Goal: Task Accomplishment & Management: Complete application form

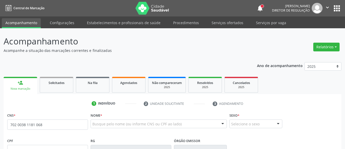
type input "702 0038 1181 0686"
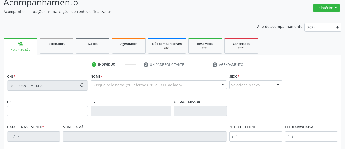
scroll to position [53, 0]
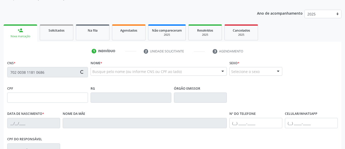
type input "137.350.774-80"
type input "[DATE]"
type input "Leidiana dos Santos Dantas"
type input "[PHONE_NUMBER]"
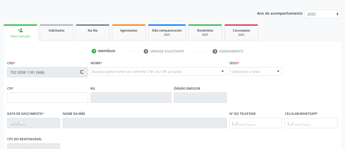
type input "072.692.634-50"
type input "48"
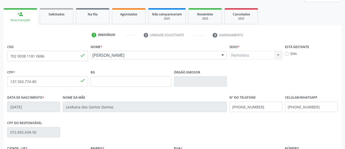
scroll to position [79, 0]
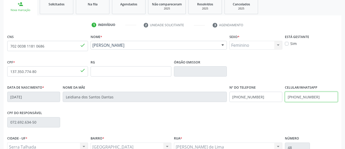
drag, startPoint x: 320, startPoint y: 100, endPoint x: 212, endPoint y: 110, distance: 107.9
click at [285, 102] on input "[PHONE_NUMBER]" at bounding box center [311, 97] width 53 height 10
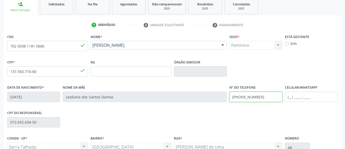
drag, startPoint x: 265, startPoint y: 100, endPoint x: 209, endPoint y: 101, distance: 55.9
click at [229, 101] on input "[PHONE_NUMBER]" at bounding box center [255, 97] width 53 height 10
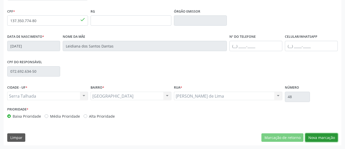
click at [322, 140] on button "Nova marcação" at bounding box center [321, 138] width 32 height 9
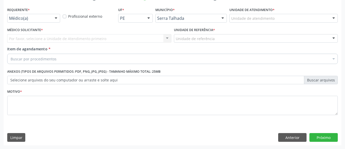
scroll to position [110, 0]
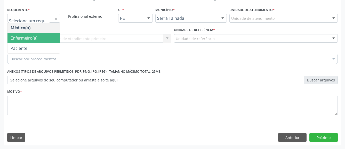
click at [23, 46] on span "Paciente" at bounding box center [19, 49] width 17 height 6
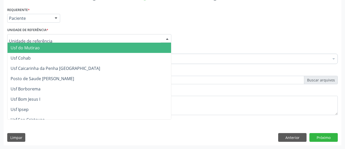
click at [23, 34] on div at bounding box center [89, 38] width 164 height 9
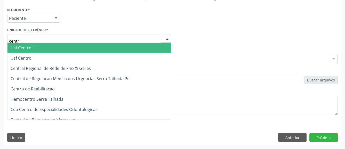
type input "centro"
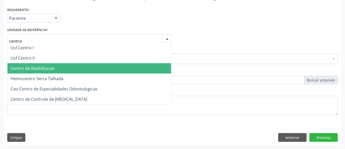
click at [29, 66] on span "Centro de Reabilitacao" at bounding box center [33, 69] width 44 height 6
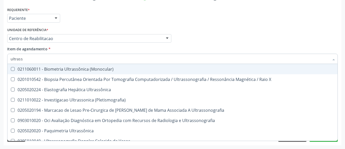
type input "ultrasso"
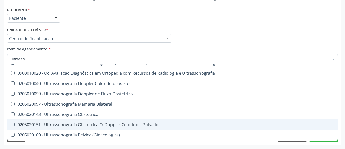
scroll to position [14, 0]
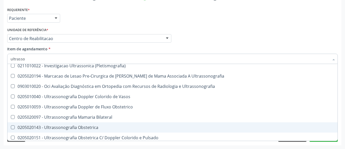
click at [93, 126] on div "0205020143 - Ultrassonografia Obstetrica" at bounding box center [172, 128] width 323 height 4
click at [92, 126] on div "0205020143 - Ultrassonografia Obstetrica" at bounding box center [172, 128] width 323 height 4
checkbox Obstetrica "false"
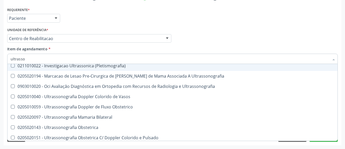
drag, startPoint x: 263, startPoint y: 27, endPoint x: 201, endPoint y: 59, distance: 69.6
click at [263, 27] on div "Médico Solicitante Por favor, selecione a Unidade de Atendimento primeiro Nenhu…" at bounding box center [172, 36] width 333 height 20
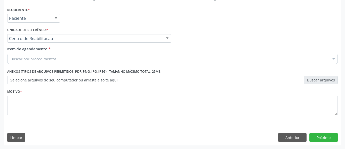
scroll to position [0, 0]
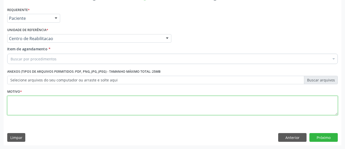
click at [79, 96] on textarea at bounding box center [172, 106] width 330 height 20
type textarea "..."
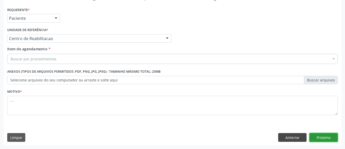
drag, startPoint x: 325, startPoint y: 136, endPoint x: 285, endPoint y: 139, distance: 39.9
click at [325, 136] on button "Próximo" at bounding box center [323, 138] width 28 height 9
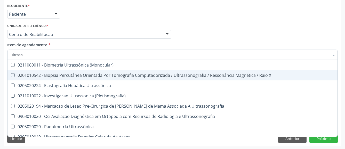
type input "ultrasso"
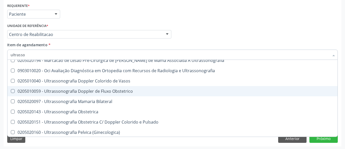
scroll to position [34, 0]
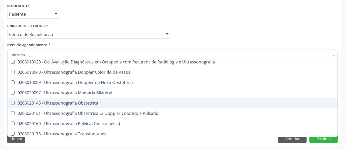
click at [99, 105] on div "0205020143 - Ultrassonografia Obstetrica" at bounding box center [172, 103] width 323 height 4
checkbox Obstetrica "true"
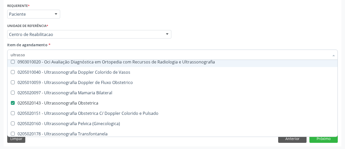
drag, startPoint x: 205, startPoint y: 35, endPoint x: 199, endPoint y: 40, distance: 7.5
click at [205, 36] on div "Médico Solicitante Por favor, selecione a Unidade de Atendimento primeiro Nenhu…" at bounding box center [172, 32] width 333 height 20
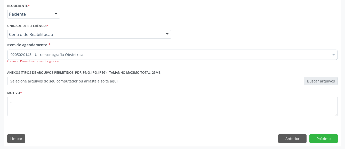
scroll to position [0, 0]
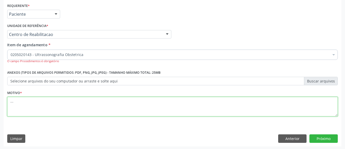
click at [65, 109] on textarea "..." at bounding box center [172, 107] width 330 height 20
type textarea "......"
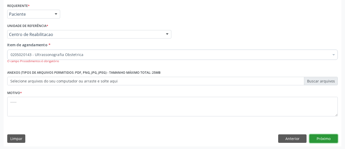
click at [326, 144] on button "Próximo" at bounding box center [323, 139] width 28 height 9
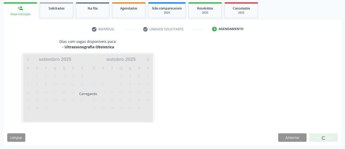
scroll to position [75, 0]
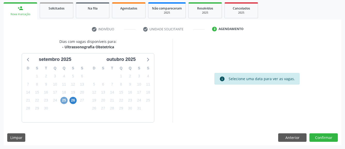
click at [62, 99] on span "25" at bounding box center [63, 100] width 7 height 7
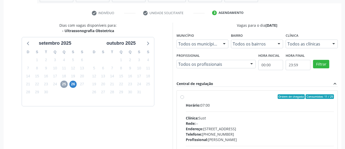
scroll to position [101, 0]
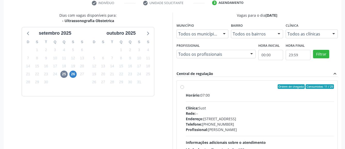
click at [186, 87] on label "Ordem de chegada Consumidos: 11 / 25 Horário: 07:00 Clínica: Sust Rede: -- Ende…" at bounding box center [260, 124] width 148 height 79
click at [183, 87] on input "Ordem de chegada Consumidos: 11 / 25 Horário: 07:00 Clínica: Sust Rede: -- Ende…" at bounding box center [182, 87] width 4 height 5
radio input "true"
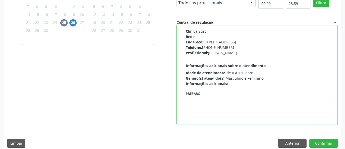
scroll to position [158, 0]
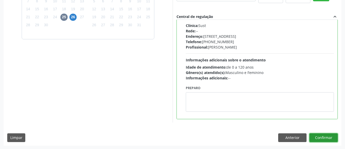
click at [316, 142] on button "Confirmar" at bounding box center [323, 138] width 28 height 9
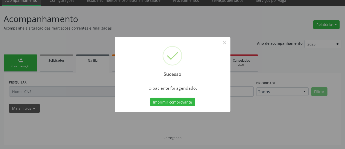
scroll to position [22, 0]
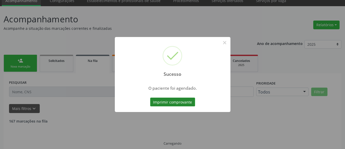
click at [182, 104] on button "Imprimir comprovante" at bounding box center [172, 102] width 45 height 9
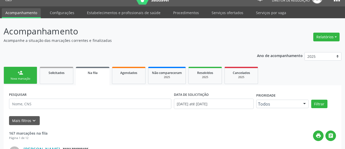
scroll to position [0, 0]
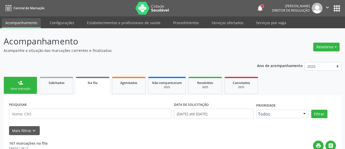
drag, startPoint x: 339, startPoint y: 8, endPoint x: 334, endPoint y: 11, distance: 5.7
click at [339, 8] on button "apps" at bounding box center [336, 8] width 9 height 9
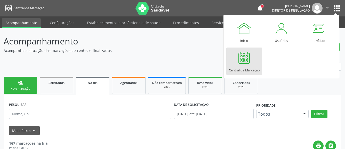
click at [247, 54] on div at bounding box center [243, 57] width 15 height 15
